Goal: Task Accomplishment & Management: Use online tool/utility

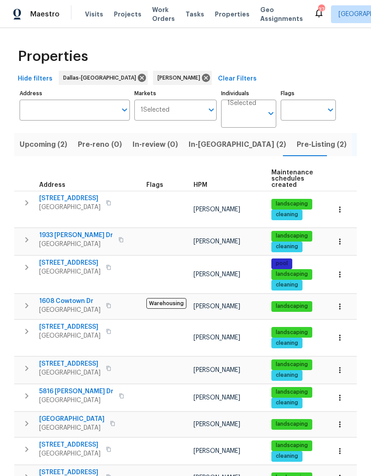
click at [110, 421] on icon "button" at bounding box center [112, 423] width 5 height 5
click at [203, 143] on span "In-reno (2)" at bounding box center [237, 144] width 97 height 12
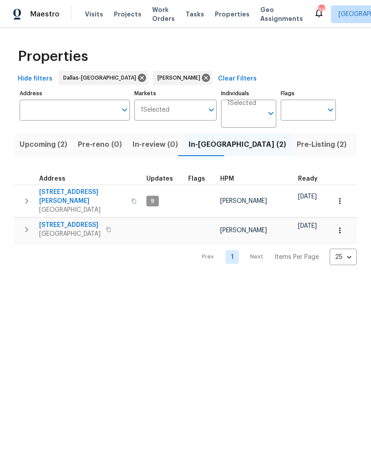
click at [24, 200] on icon "button" at bounding box center [26, 201] width 11 height 11
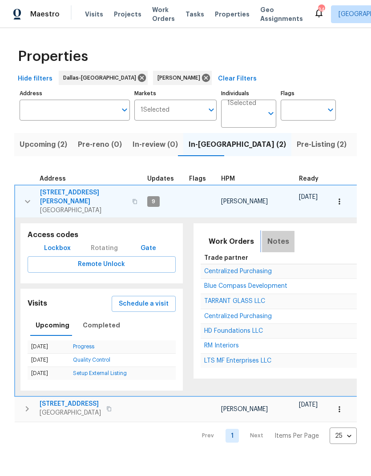
click at [275, 236] on span "Notes" at bounding box center [278, 241] width 22 height 12
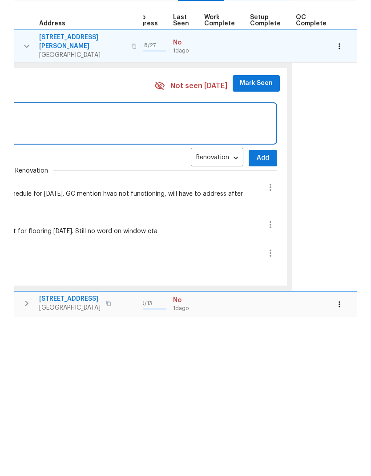
scroll to position [0, 414]
type textarea "Flooring crew not onsite yet, dropped by early. Will follow up later"
click at [257, 308] on span "Add" at bounding box center [263, 313] width 14 height 11
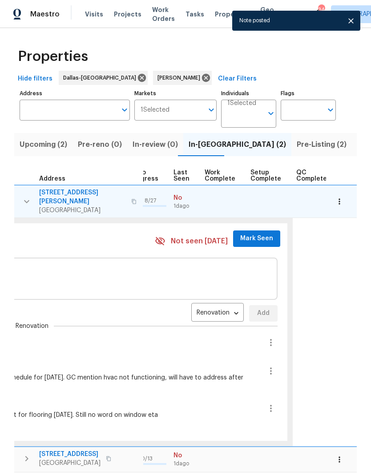
click at [249, 233] on span "Mark Seen" at bounding box center [256, 238] width 33 height 11
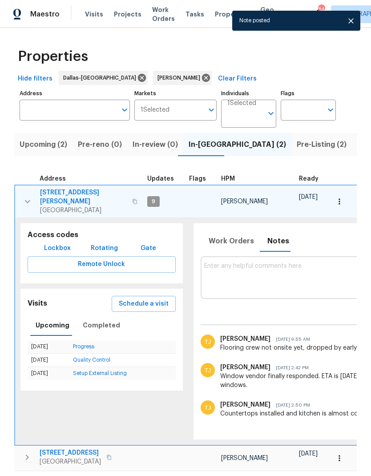
scroll to position [0, 0]
click at [31, 196] on icon "button" at bounding box center [27, 201] width 11 height 11
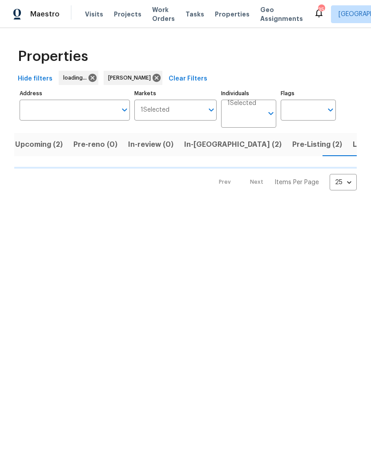
scroll to position [0, 14]
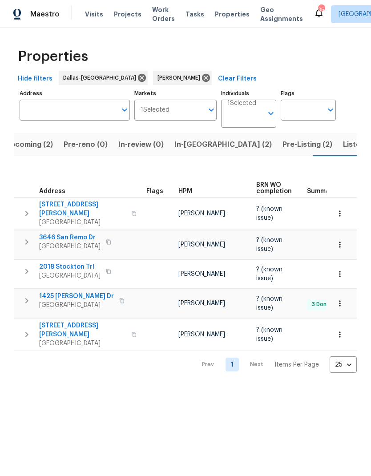
click at [198, 147] on span "In-reno (2)" at bounding box center [222, 144] width 97 height 12
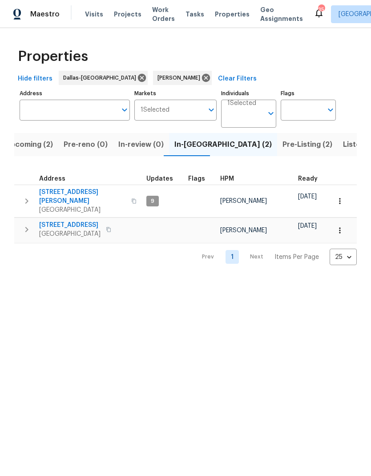
click at [346, 223] on button "button" at bounding box center [340, 231] width 20 height 20
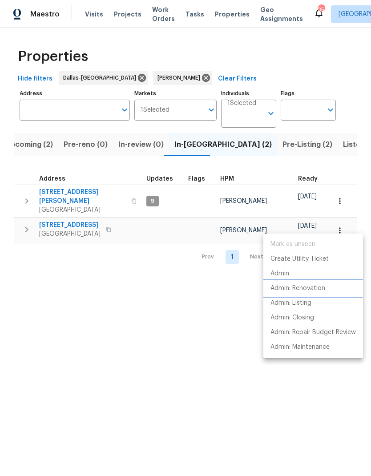
click at [322, 290] on p "Admin: Renovation" at bounding box center [297, 288] width 55 height 9
click at [198, 338] on div at bounding box center [185, 238] width 371 height 476
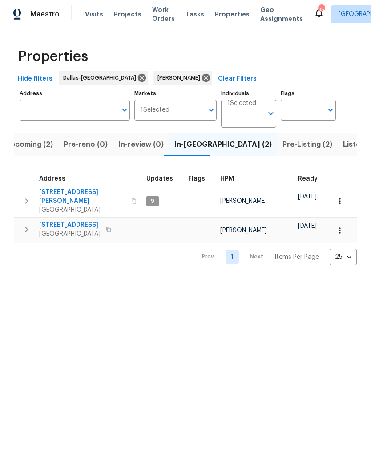
click at [31, 141] on span "Upcoming (2)" at bounding box center [29, 144] width 48 height 12
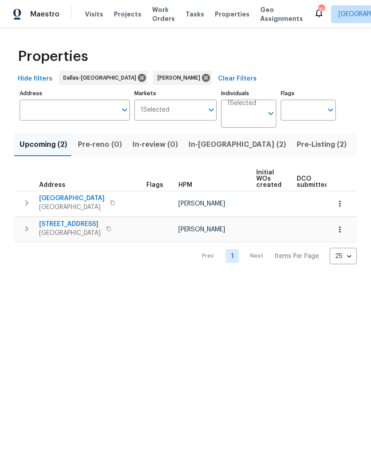
click at [25, 204] on icon "button" at bounding box center [26, 203] width 11 height 11
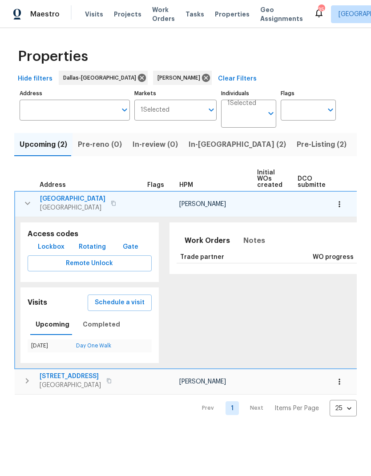
click at [341, 205] on icon "button" at bounding box center [339, 204] width 9 height 9
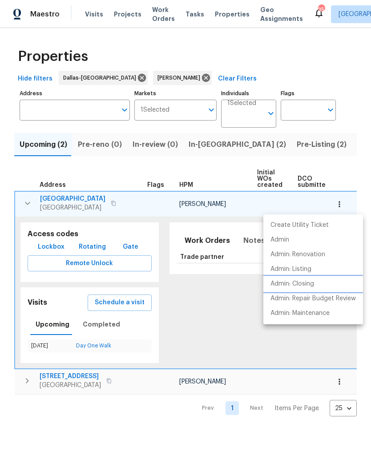
click at [314, 286] on p "Admin: Closing" at bounding box center [292, 283] width 44 height 9
click at [183, 438] on div at bounding box center [185, 238] width 371 height 476
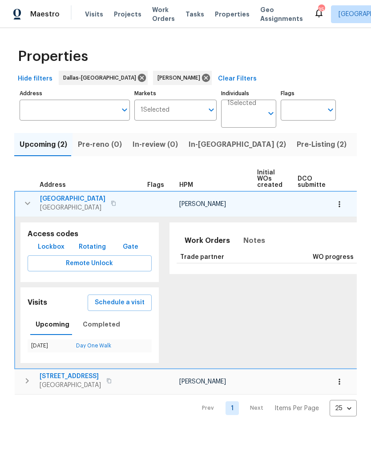
click at [203, 142] on span "In-reno (2)" at bounding box center [237, 144] width 97 height 12
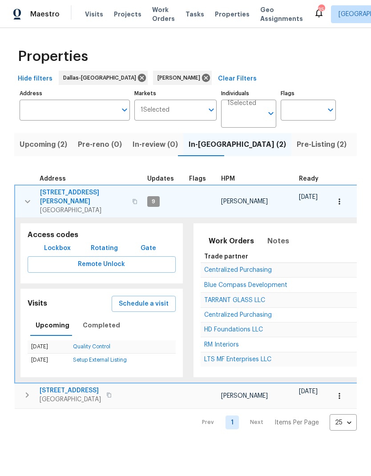
click at [24, 196] on icon "button" at bounding box center [27, 201] width 11 height 11
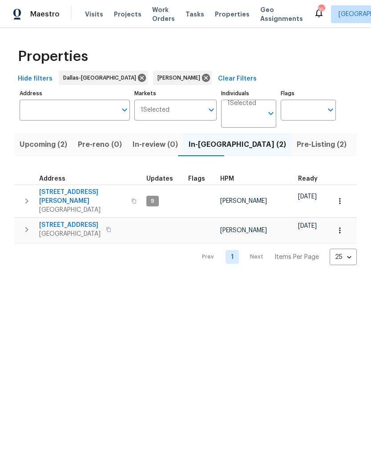
click at [357, 151] on span "Listed (11)" at bounding box center [374, 144] width 35 height 12
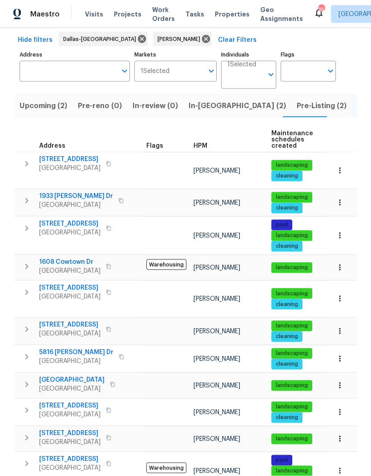
scroll to position [36, 0]
click at [76, 348] on span "5816 Yolanda Dr" at bounding box center [76, 352] width 74 height 9
click at [47, 94] on button "Upcoming (2)" at bounding box center [43, 105] width 58 height 23
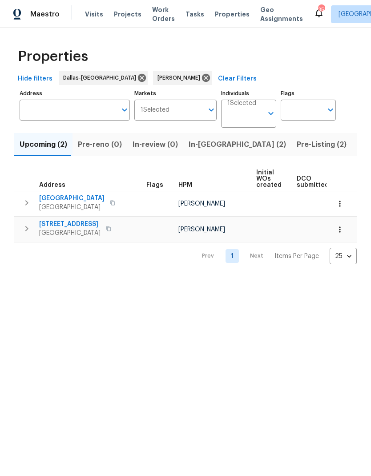
click at [344, 208] on button "button" at bounding box center [340, 204] width 20 height 20
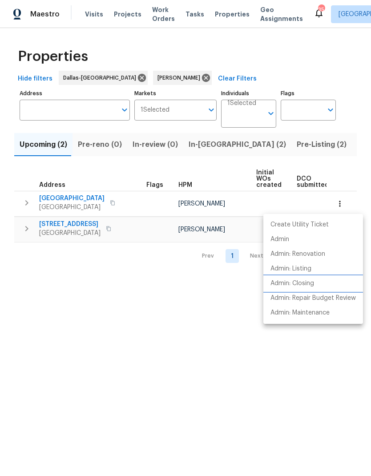
click at [307, 286] on p "Admin: Closing" at bounding box center [292, 283] width 44 height 9
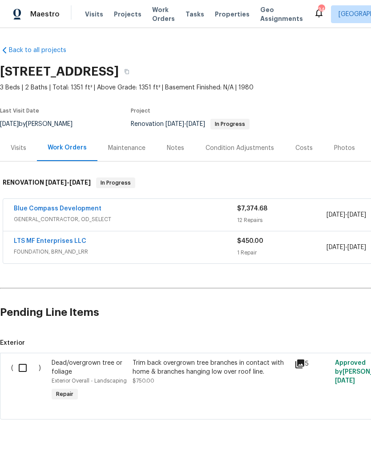
click at [91, 11] on span "Visits" at bounding box center [94, 14] width 18 height 9
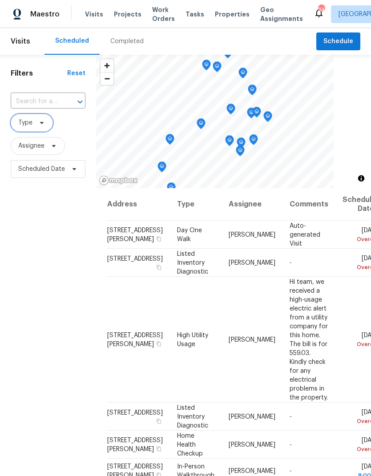
click at [40, 128] on span "Type" at bounding box center [32, 123] width 42 height 18
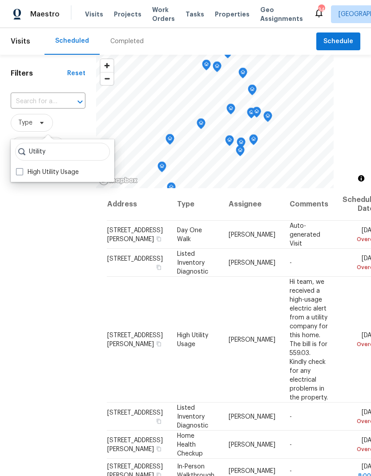
type input "Utility"
click at [32, 171] on label "High Utility Usage" at bounding box center [47, 172] width 63 height 9
click at [22, 171] on input "High Utility Usage" at bounding box center [19, 171] width 6 height 6
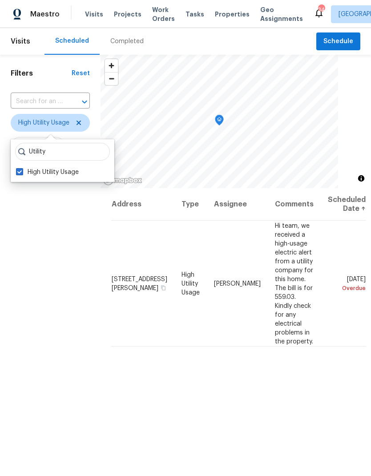
click at [24, 173] on label "High Utility Usage" at bounding box center [47, 172] width 63 height 9
click at [22, 173] on input "High Utility Usage" at bounding box center [19, 171] width 6 height 6
checkbox input "false"
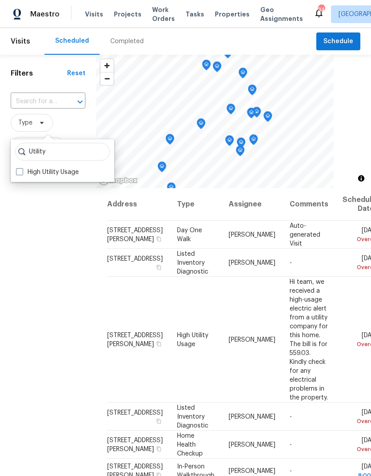
click at [49, 266] on div "Filters Reset ​ Type Assignee Scheduled Date" at bounding box center [48, 312] width 96 height 514
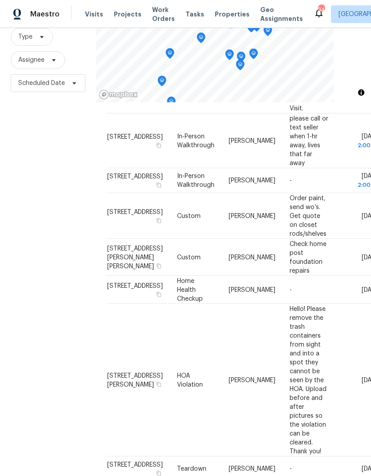
scroll to position [36, 0]
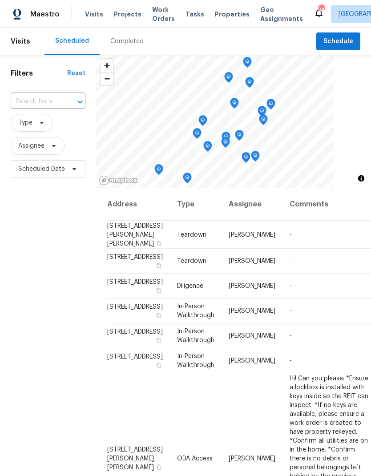
scroll to position [0, 0]
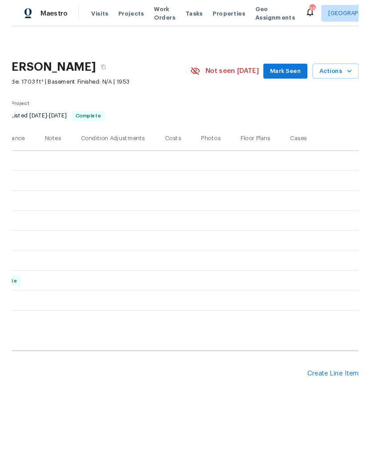
scroll to position [0, 132]
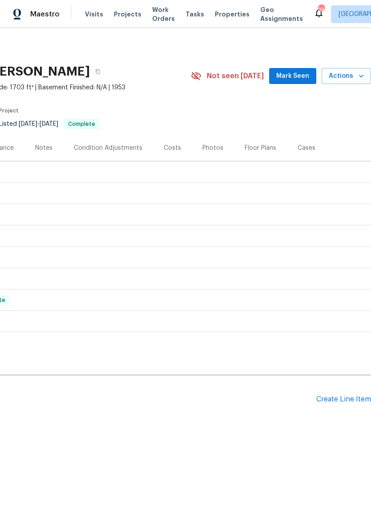
click at [342, 399] on div "Create Line Item" at bounding box center [343, 399] width 55 height 8
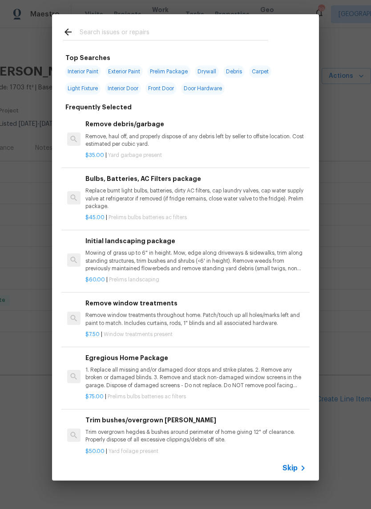
click at [96, 23] on div at bounding box center [165, 31] width 227 height 35
click at [106, 40] on input "text" at bounding box center [174, 33] width 189 height 13
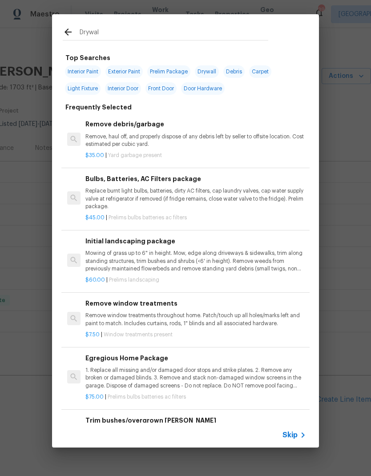
type input "Drywall"
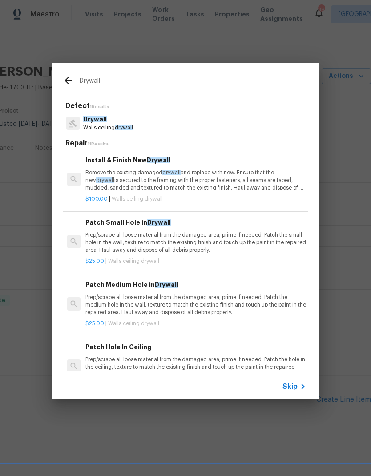
click at [112, 125] on p "Walls ceiling drywall" at bounding box center [108, 128] width 50 height 8
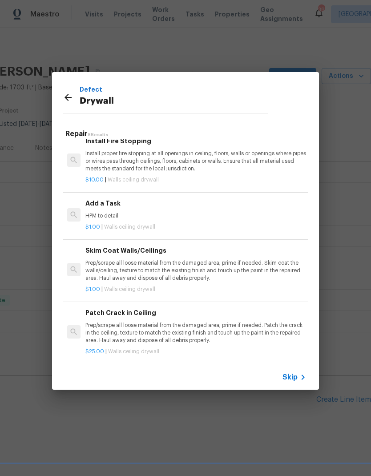
scroll to position [258, 0]
click at [193, 325] on p "Prep/scrape all loose material from the damaged area; prime if needed. Patch th…" at bounding box center [195, 333] width 221 height 23
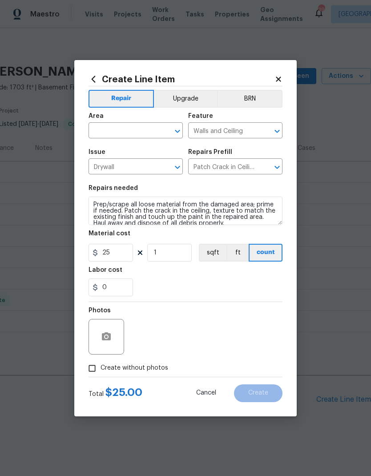
click at [143, 129] on input "text" at bounding box center [123, 132] width 69 height 14
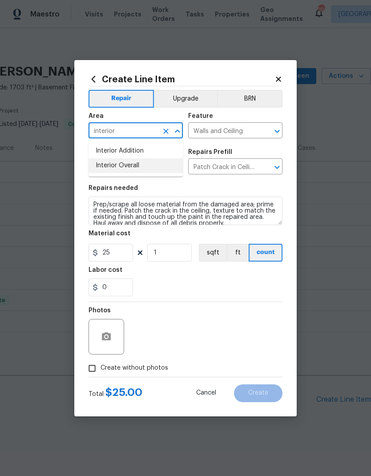
click at [149, 164] on li "Interior Overall" at bounding box center [136, 165] width 94 height 15
type input "Interior Overall"
click at [120, 262] on input "25" at bounding box center [111, 253] width 44 height 18
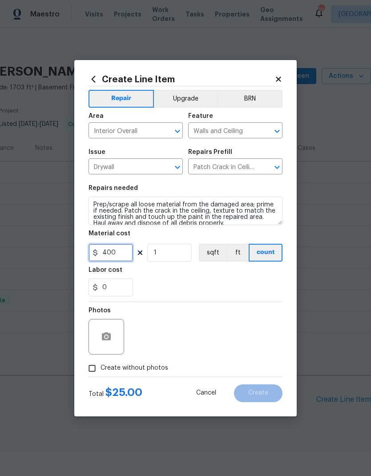
type input "400"
click at [236, 280] on div "0" at bounding box center [186, 287] width 194 height 18
click at [113, 331] on button "button" at bounding box center [106, 336] width 21 height 21
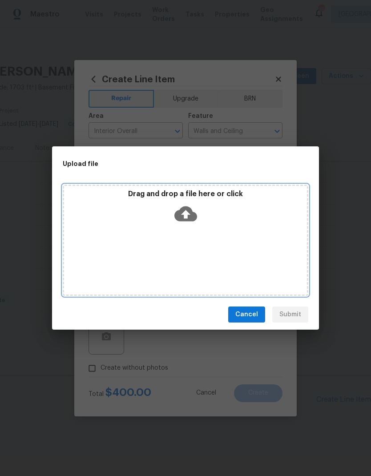
click at [186, 214] on icon at bounding box center [185, 213] width 23 height 23
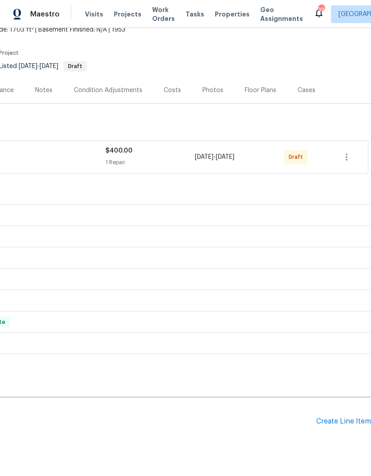
scroll to position [57, 132]
click at [345, 157] on icon "button" at bounding box center [346, 157] width 11 height 11
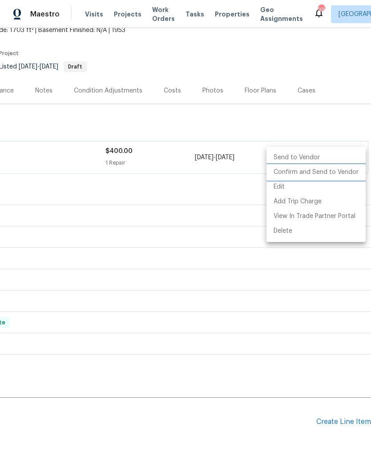
click at [323, 173] on li "Confirm and Send to Vendor" at bounding box center [315, 172] width 99 height 15
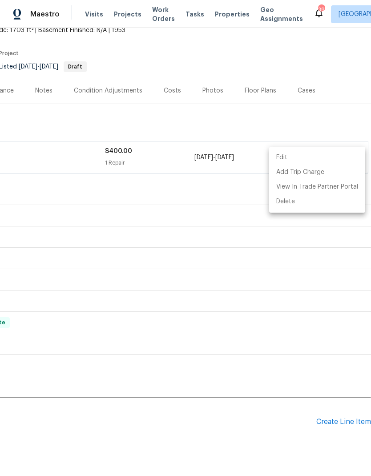
click at [219, 423] on div at bounding box center [185, 238] width 371 height 476
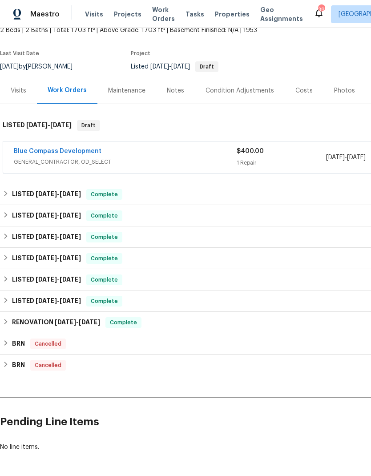
scroll to position [57, 0]
